Goal: Task Accomplishment & Management: Manage account settings

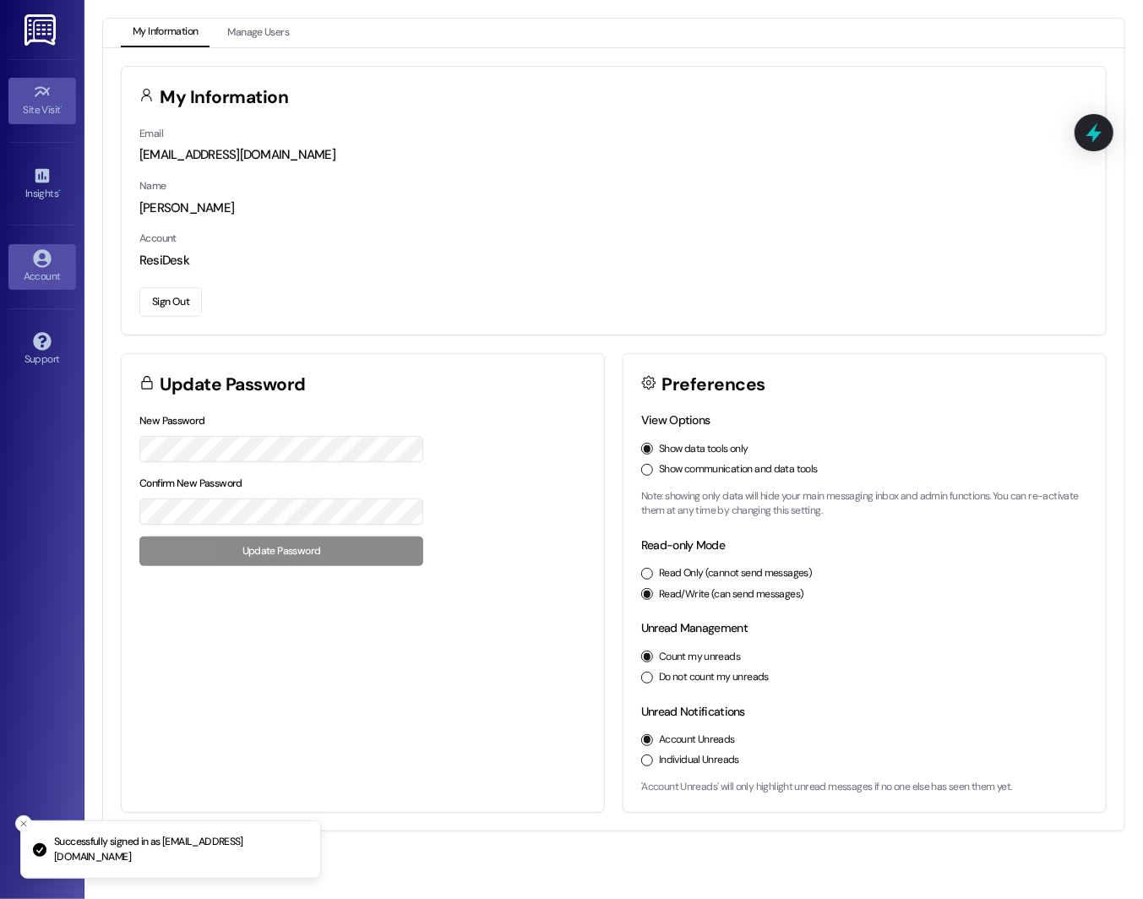
click at [37, 117] on div "Site Visit •" at bounding box center [42, 109] width 84 height 17
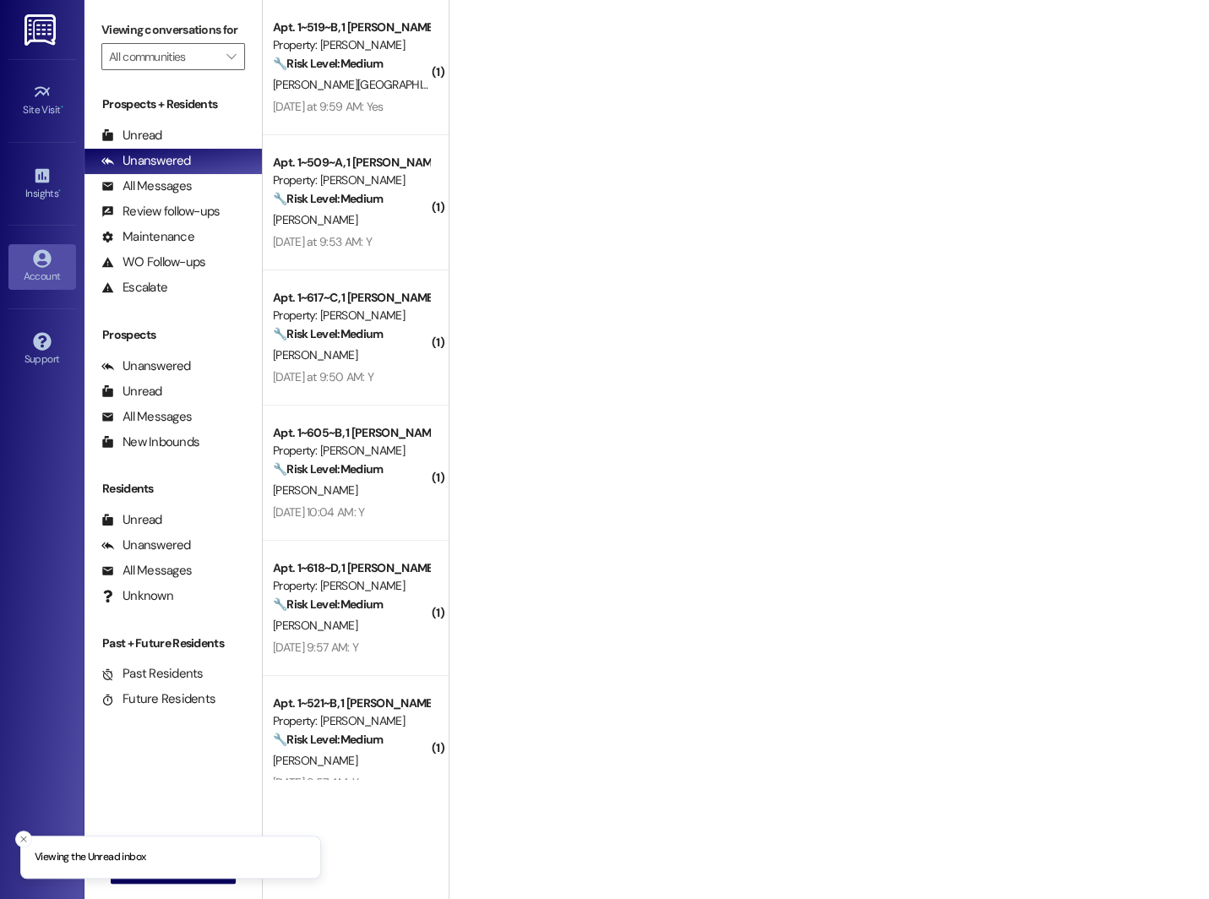
click at [38, 269] on div "Account" at bounding box center [42, 276] width 84 height 17
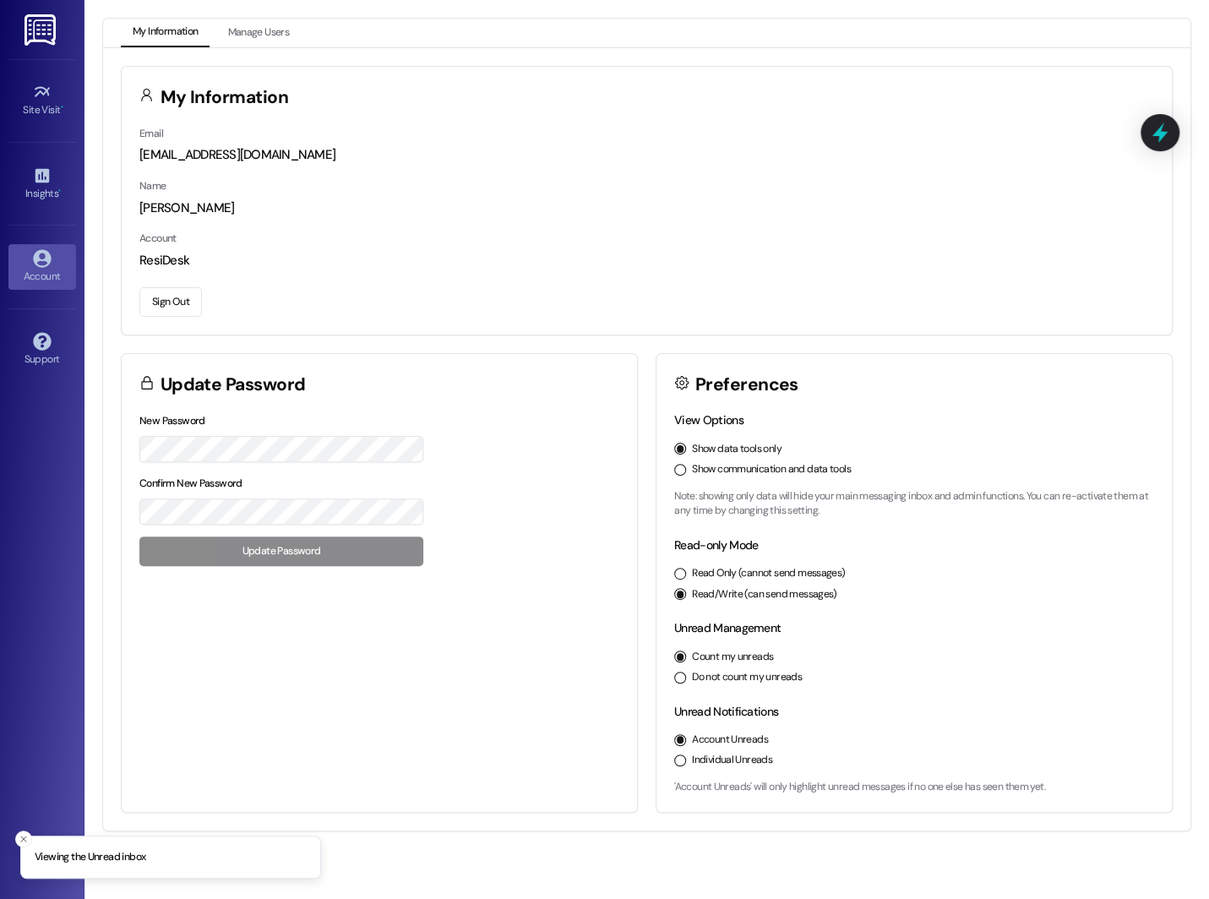
click at [172, 311] on button "Sign Out" at bounding box center [170, 302] width 63 height 30
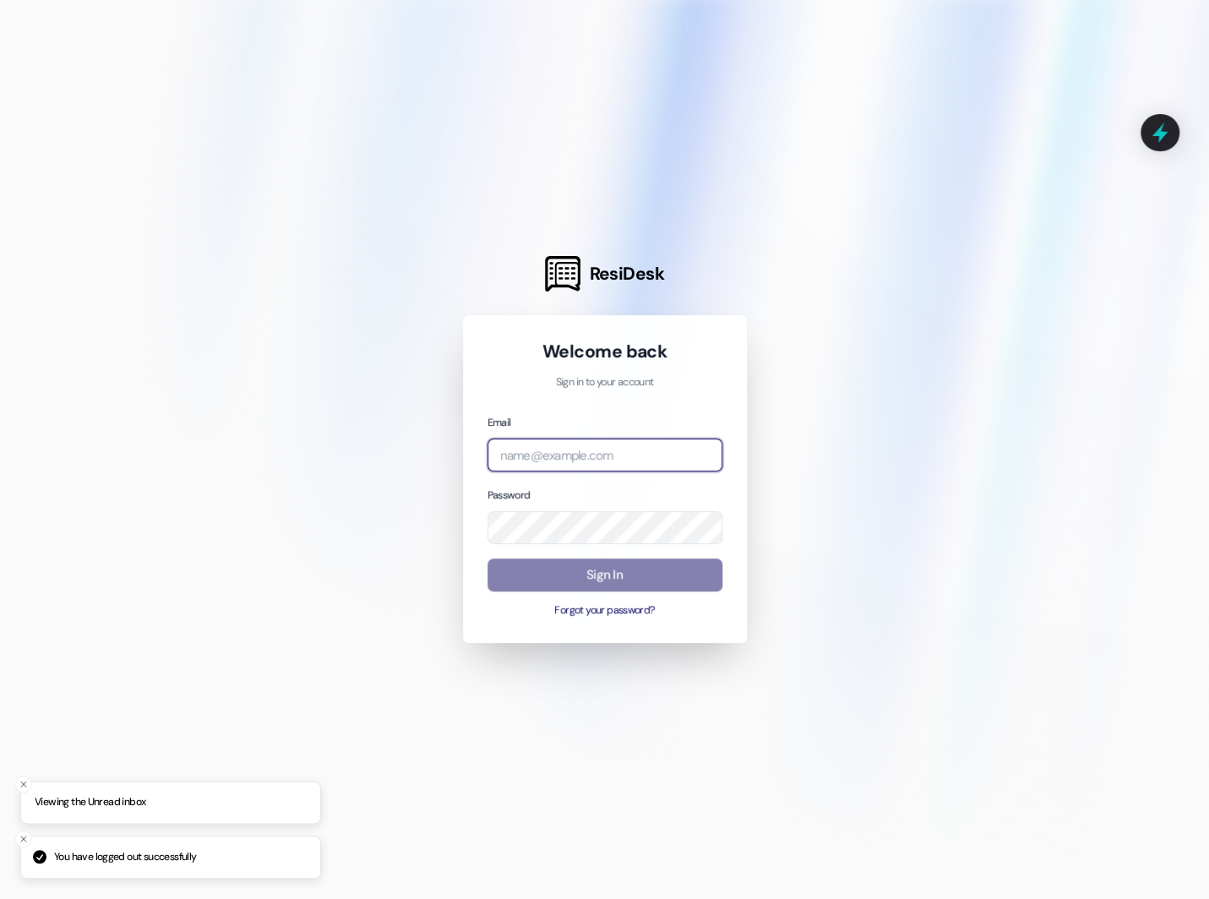
click at [517, 463] on input "email" at bounding box center [604, 454] width 235 height 33
type input "[EMAIL_ADDRESS][DOMAIN_NAME]"
